Goal: Task Accomplishment & Management: Use online tool/utility

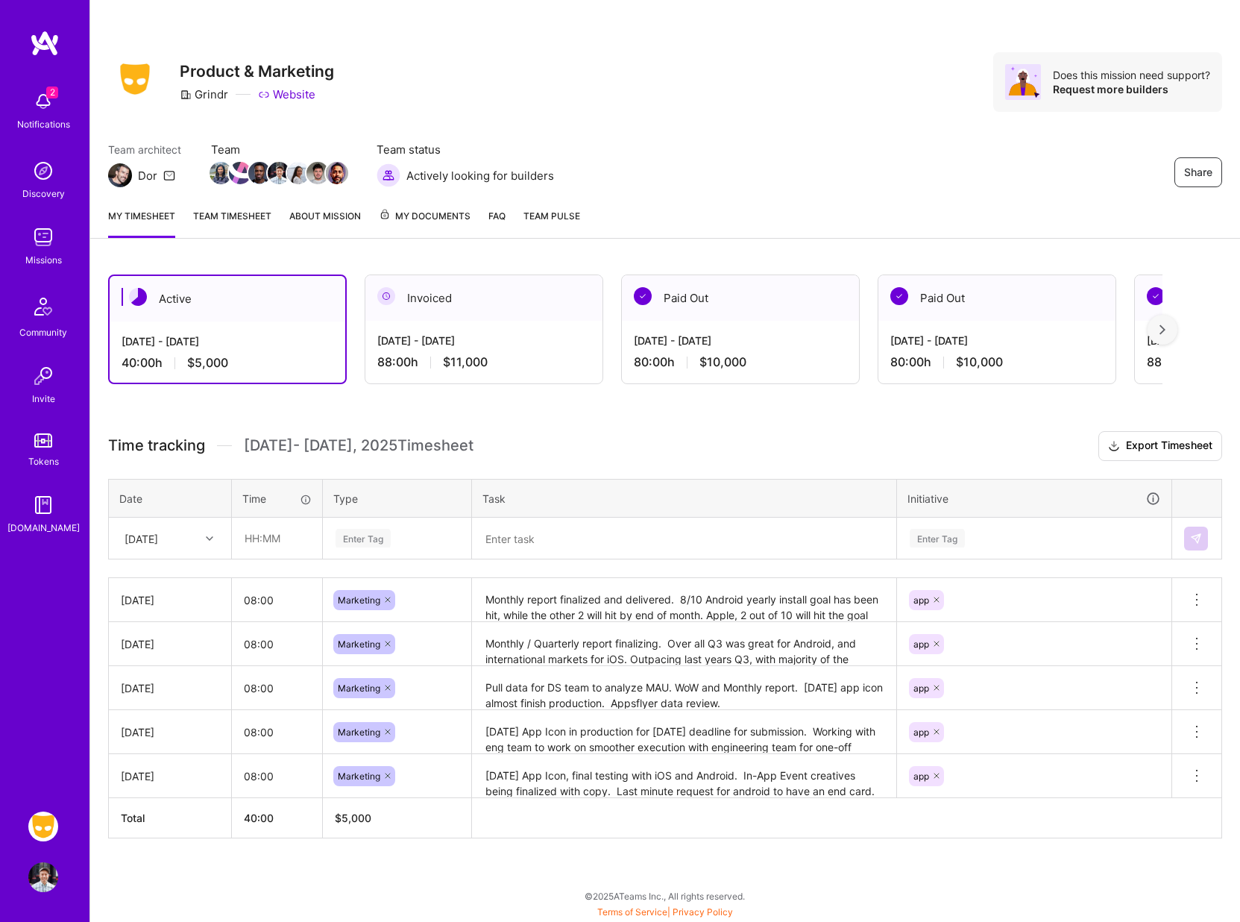
click at [216, 219] on link "Team timesheet" at bounding box center [232, 223] width 78 height 30
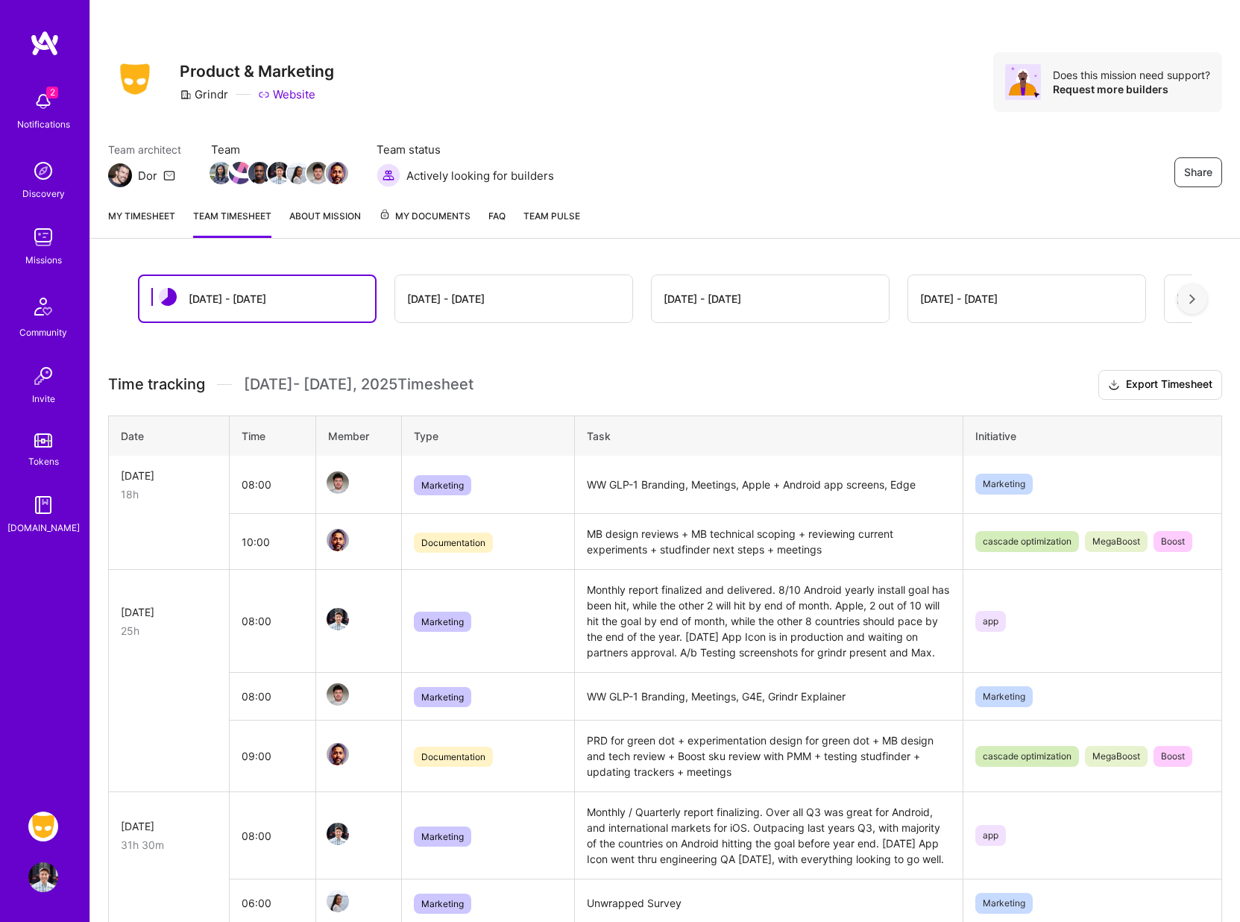
click at [148, 213] on link "My timesheet" at bounding box center [141, 223] width 67 height 30
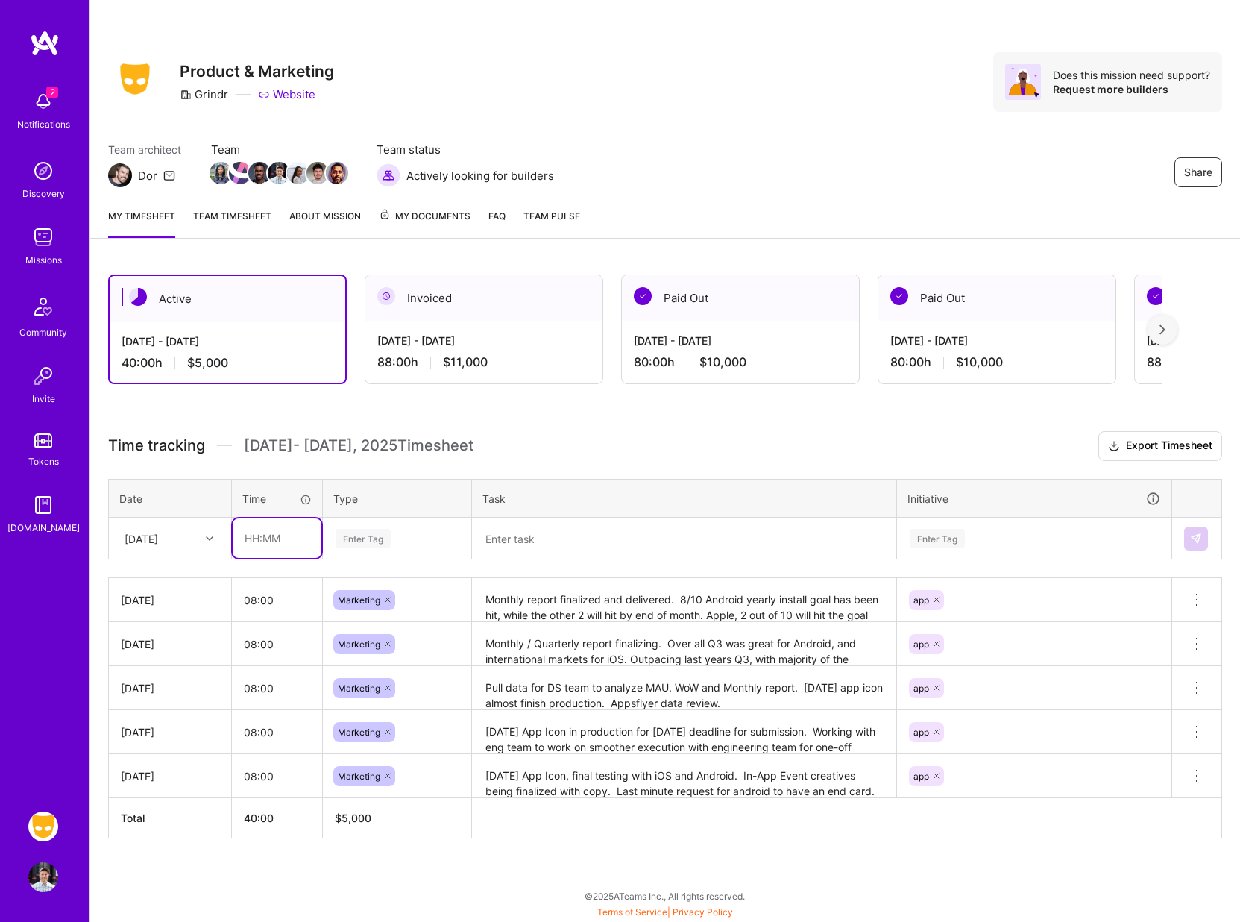
click at [260, 535] on input "text" at bounding box center [277, 538] width 89 height 40
type input "08:00"
click at [359, 542] on div "Enter Tag" at bounding box center [363, 537] width 55 height 23
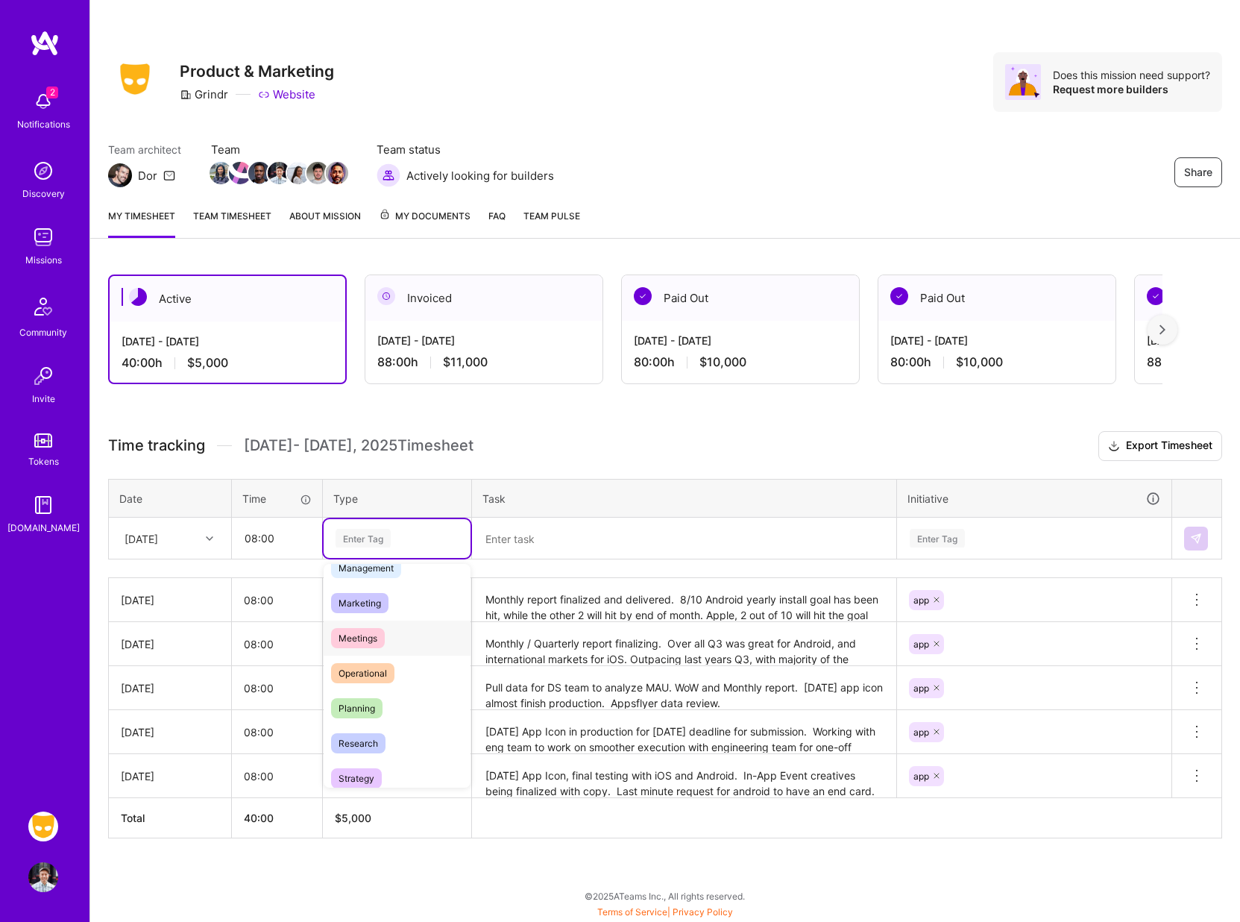
scroll to position [196, 0]
click at [371, 608] on span "Marketing" at bounding box center [359, 601] width 57 height 20
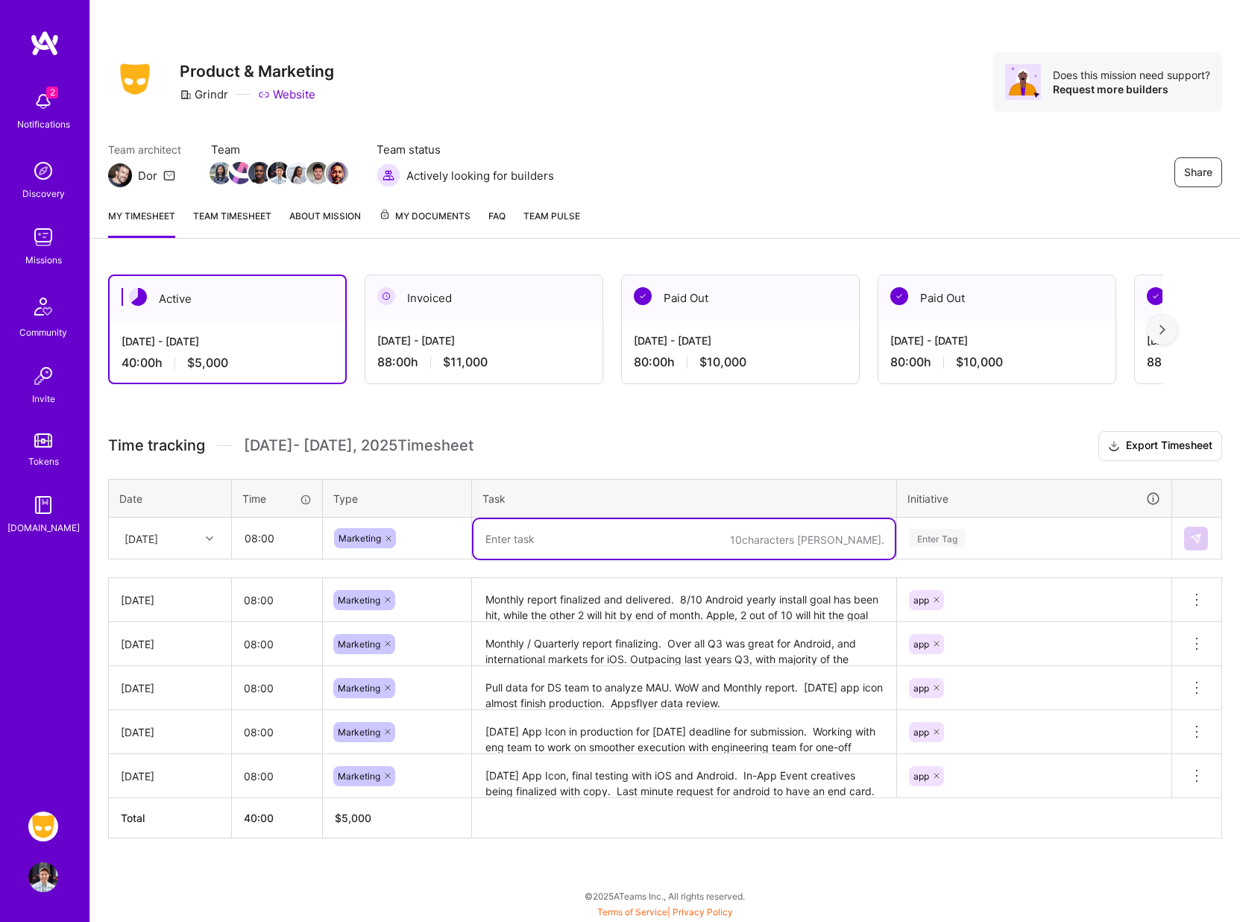
click at [510, 535] on textarea at bounding box center [684, 539] width 421 height 40
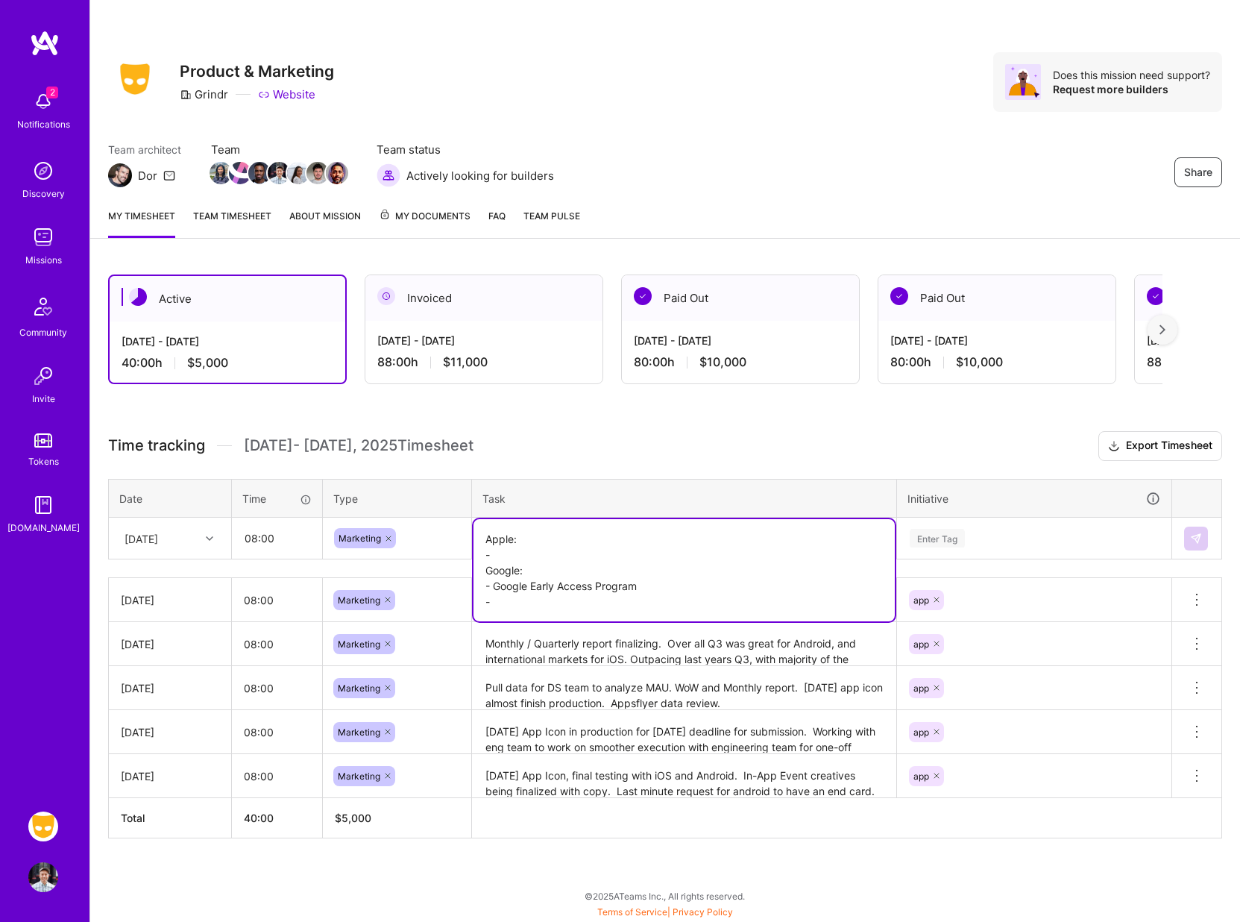
click at [525, 553] on textarea "Apple: - Google: - Google Early Access Program -" at bounding box center [684, 570] width 421 height 102
type textarea "Apple: - Google: - Google Early Access Program -"
